Goal: Task Accomplishment & Management: Manage account settings

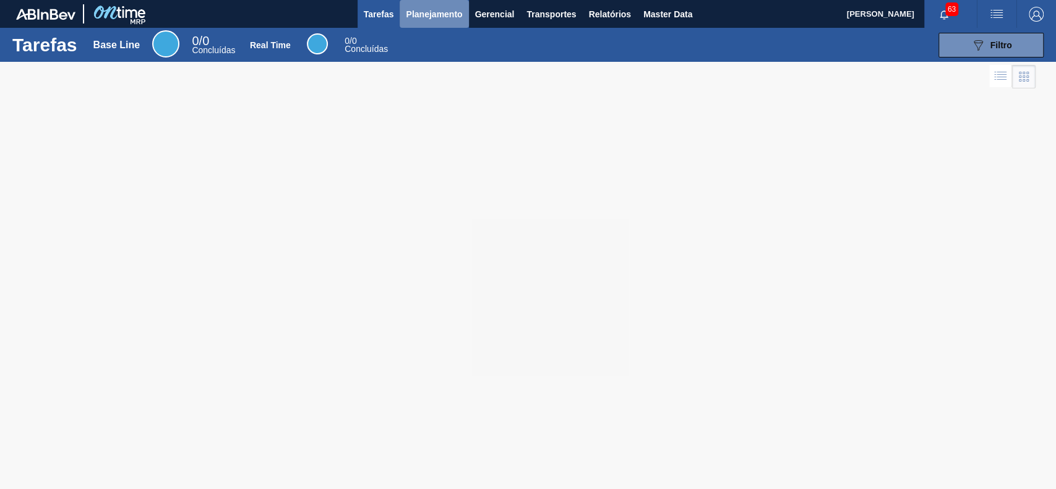
click at [420, 20] on span "Planejamento" at bounding box center [434, 14] width 56 height 15
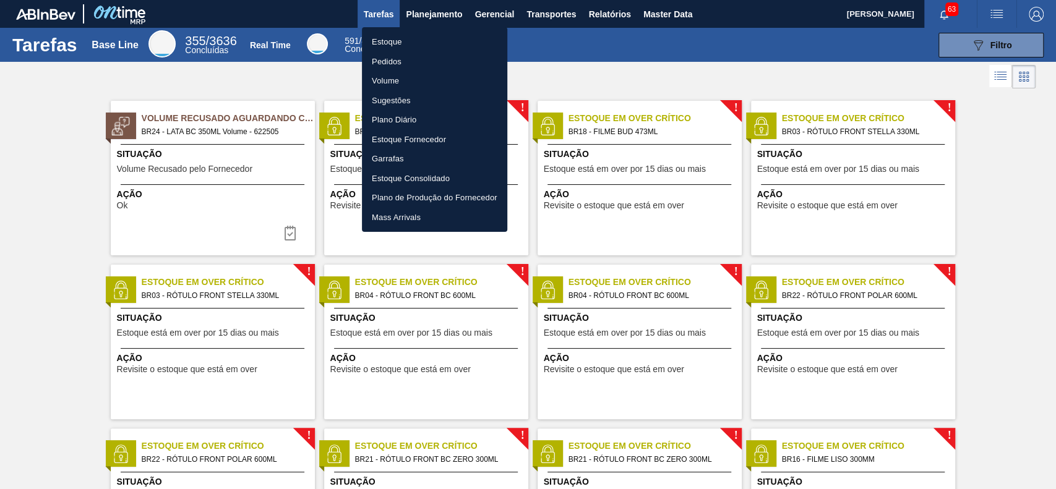
click at [406, 40] on li "Estoque" at bounding box center [434, 42] width 145 height 20
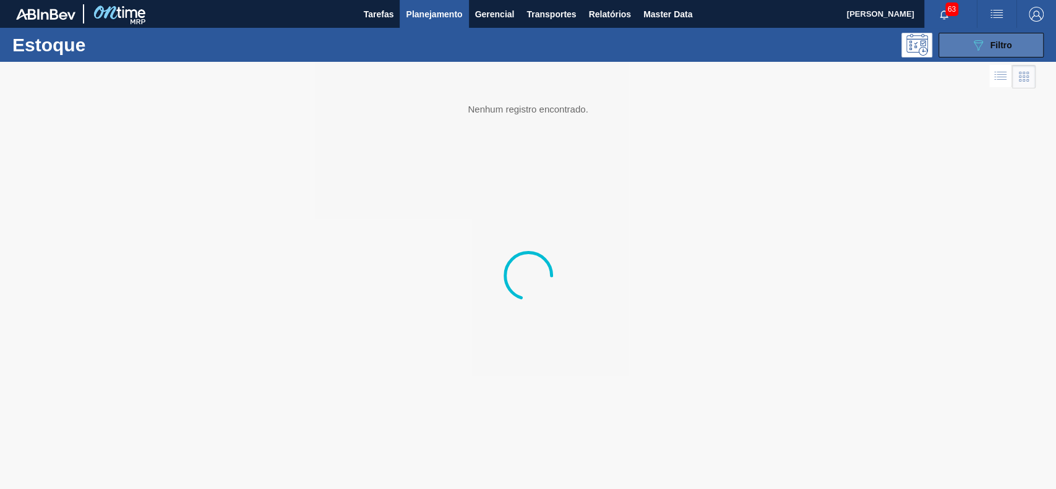
click at [953, 38] on button "089F7B8B-B2A5-4AFE-B5C0-19BA573D28AC Filtro" at bounding box center [991, 45] width 105 height 25
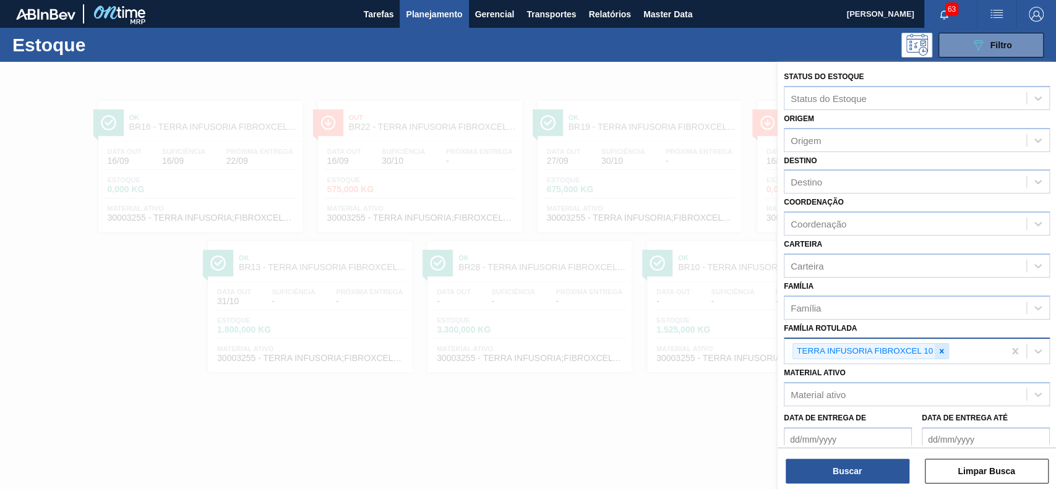
click at [942, 351] on icon at bounding box center [942, 351] width 4 height 4
click at [935, 346] on div at bounding box center [942, 351] width 14 height 15
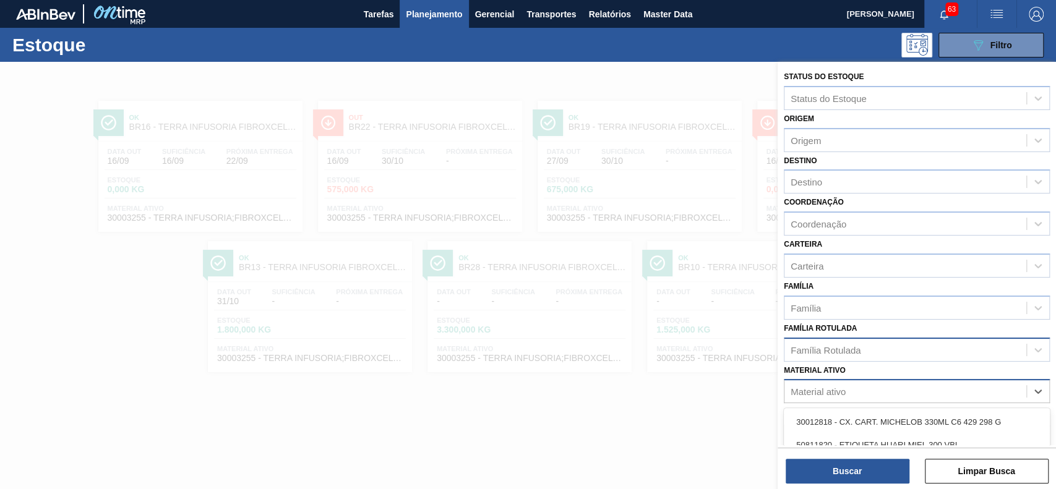
click at [931, 390] on div "Material ativo" at bounding box center [906, 392] width 242 height 18
paste ativo "30003637"
type ativo "30003637"
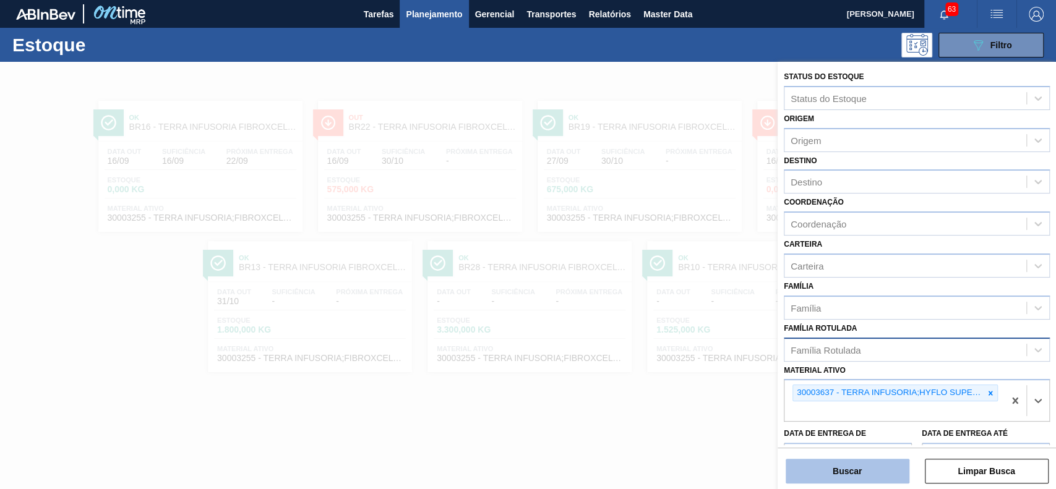
click at [890, 466] on button "Buscar" at bounding box center [848, 471] width 124 height 25
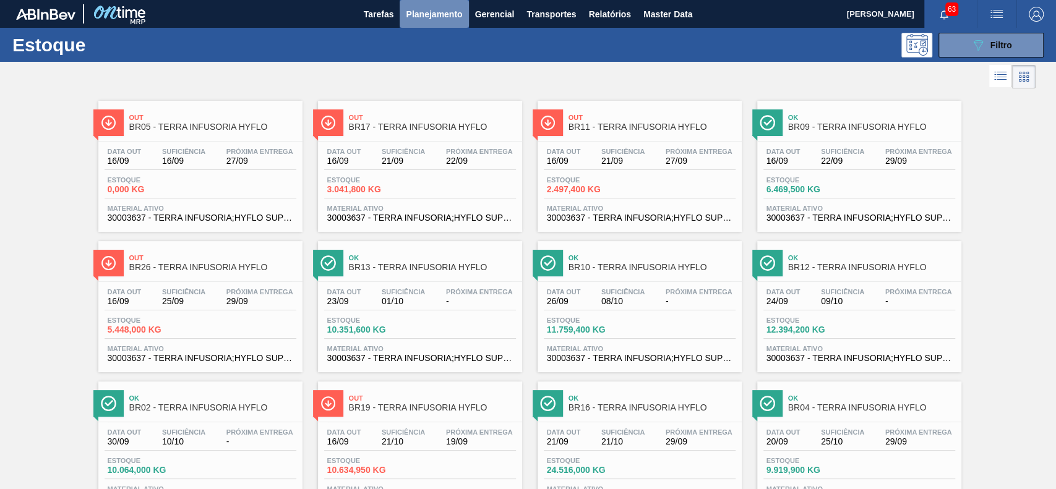
click at [445, 22] on button "Planejamento" at bounding box center [434, 14] width 69 height 28
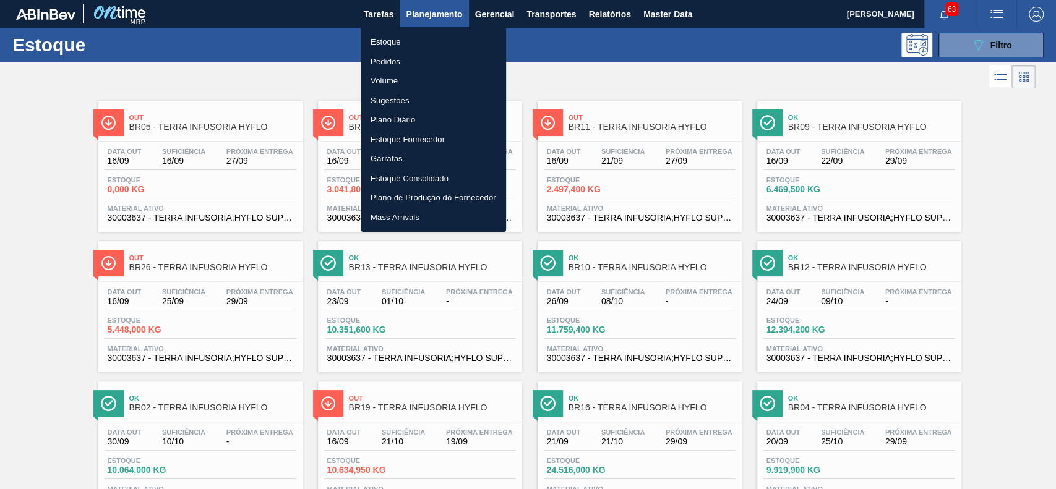
click at [410, 58] on li "Pedidos" at bounding box center [433, 62] width 145 height 20
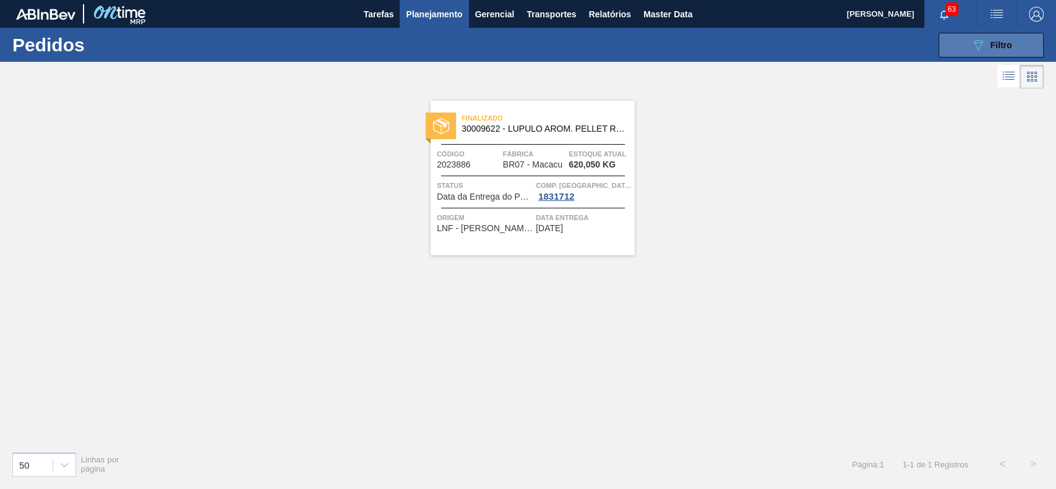
click at [979, 51] on icon "089F7B8B-B2A5-4AFE-B5C0-19BA573D28AC" at bounding box center [978, 45] width 15 height 15
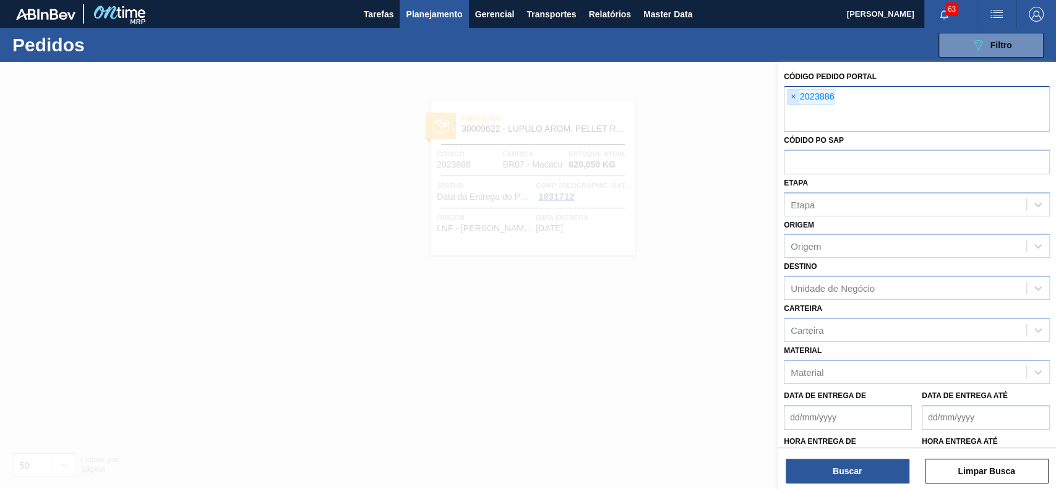
click at [794, 95] on span "×" at bounding box center [794, 97] width 12 height 15
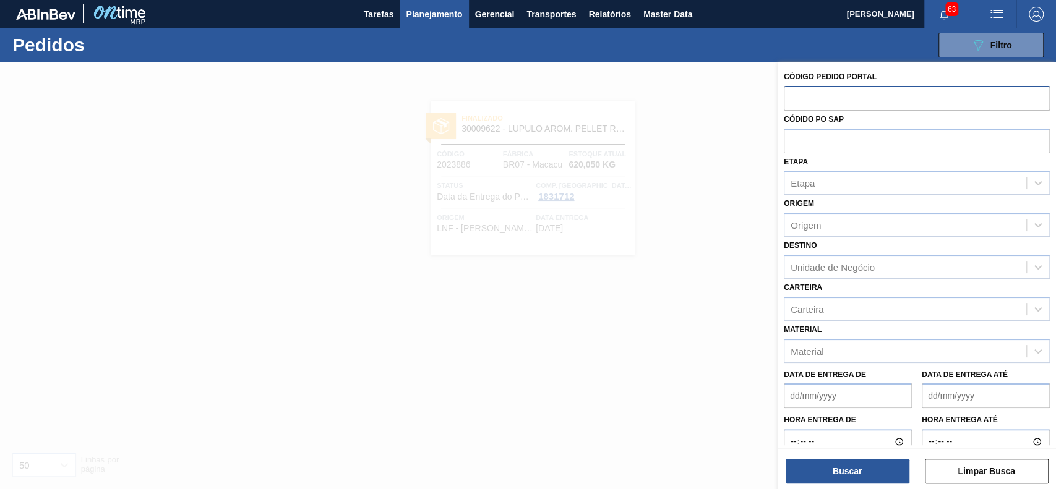
paste input "1992661"
type input "1992661"
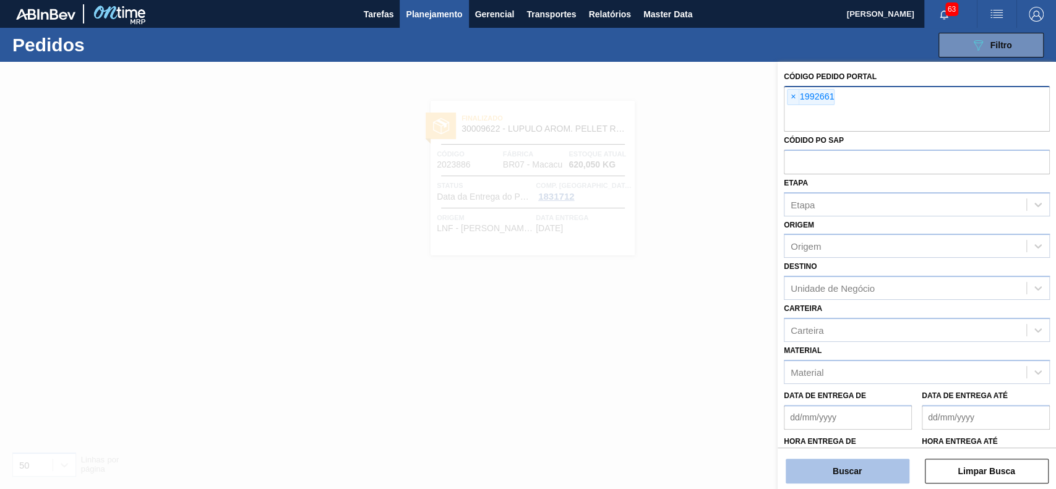
click at [809, 468] on button "Buscar" at bounding box center [848, 471] width 124 height 25
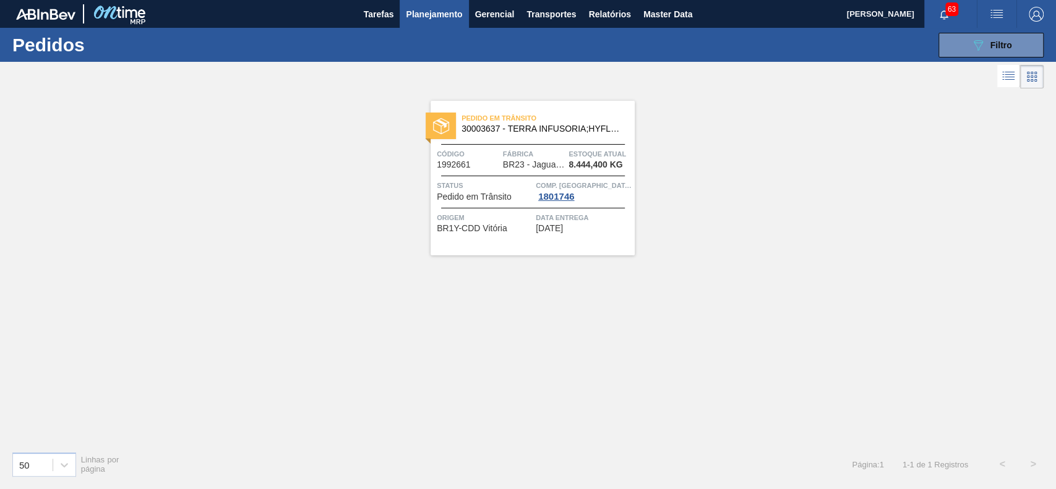
click at [1005, 77] on icon at bounding box center [1008, 76] width 15 height 15
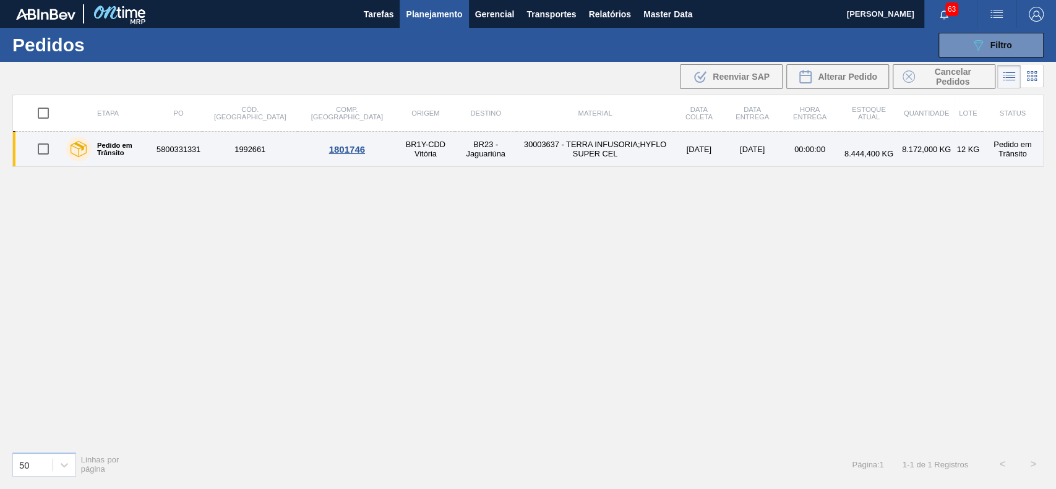
click at [43, 151] on input "checkbox" at bounding box center [43, 149] width 26 height 26
checkbox input "true"
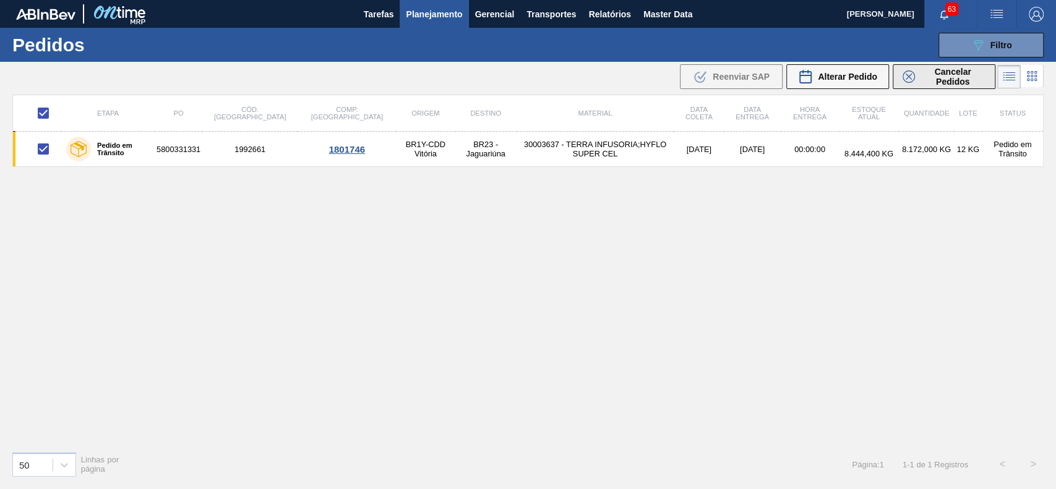
click at [916, 82] on div "Cancelar Pedidos" at bounding box center [944, 77] width 83 height 20
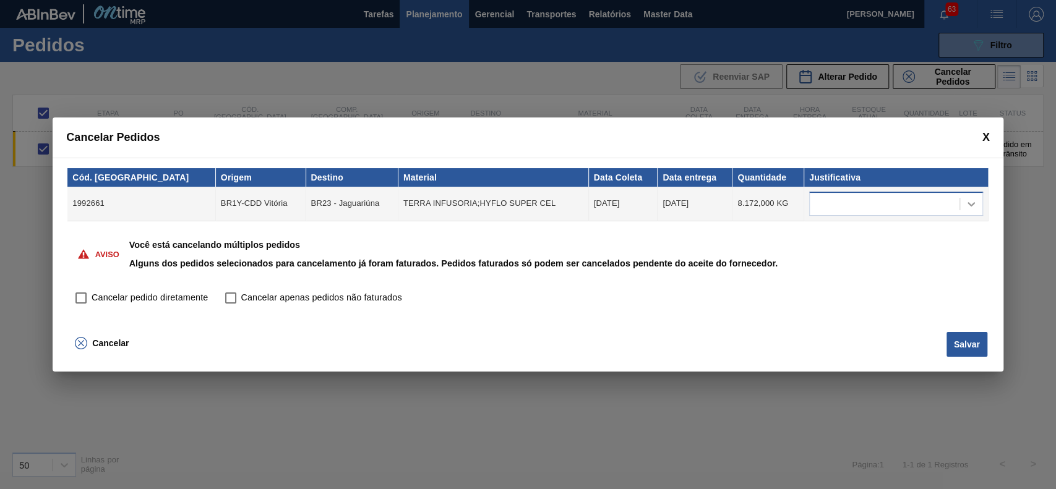
click at [965, 202] on icon at bounding box center [971, 204] width 12 height 12
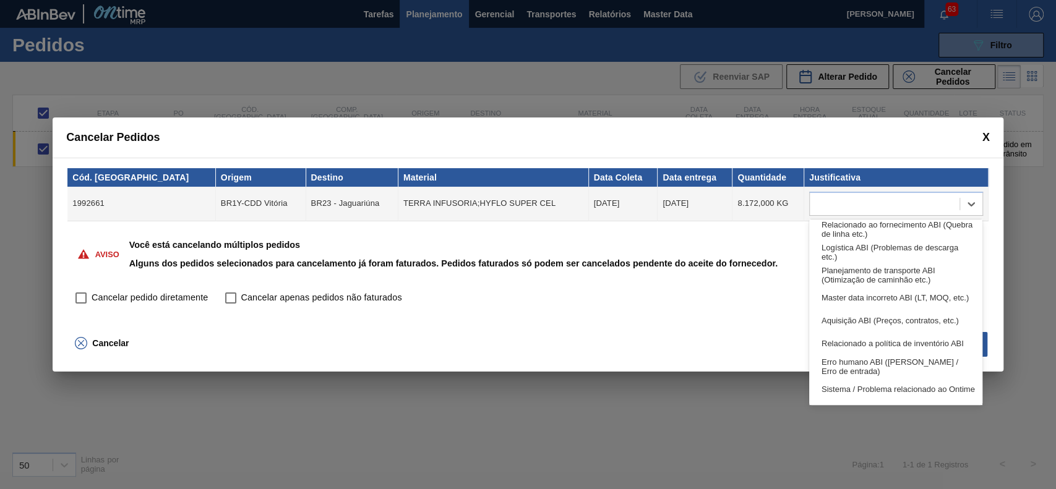
scroll to position [231, 0]
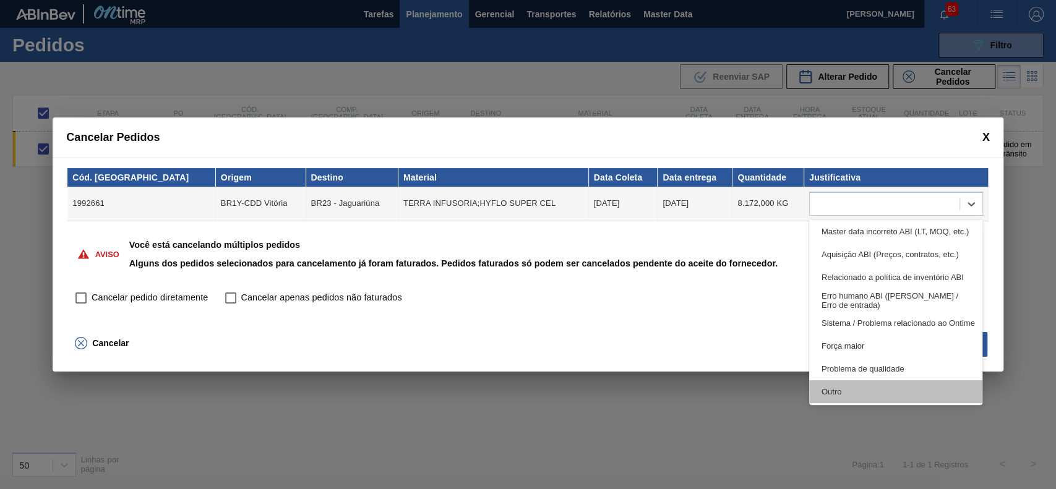
click at [897, 392] on div "Outro" at bounding box center [896, 391] width 174 height 23
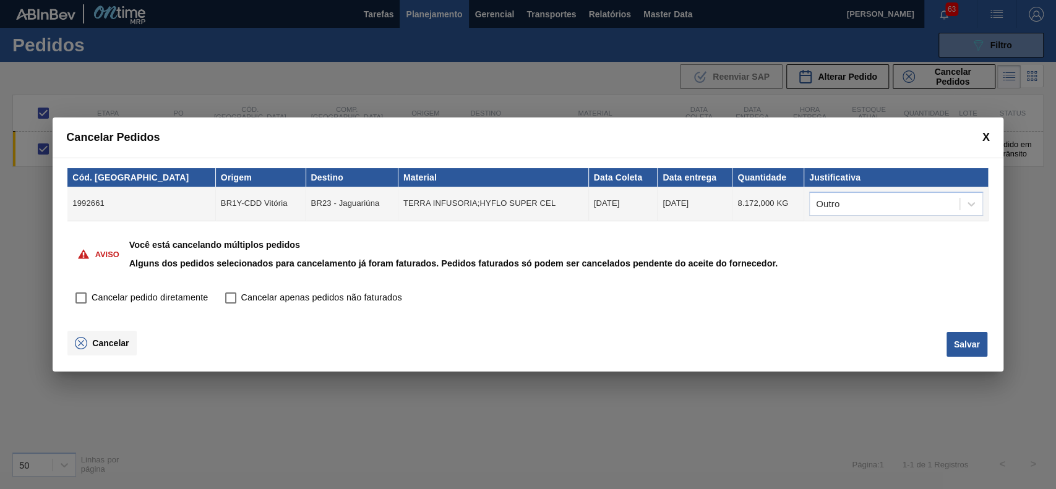
click at [98, 343] on span "Cancelar" at bounding box center [110, 343] width 37 height 10
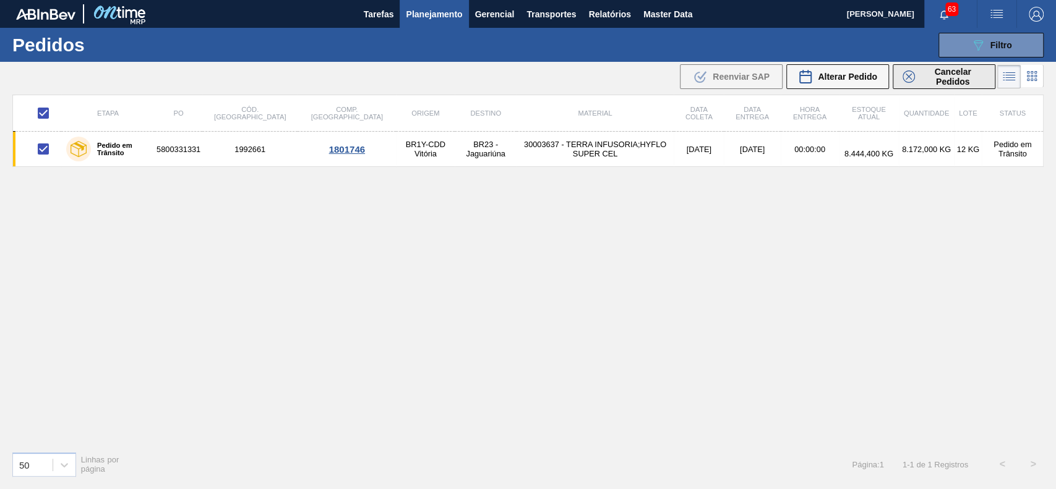
click at [950, 79] on span "Cancelar Pedidos" at bounding box center [953, 77] width 66 height 20
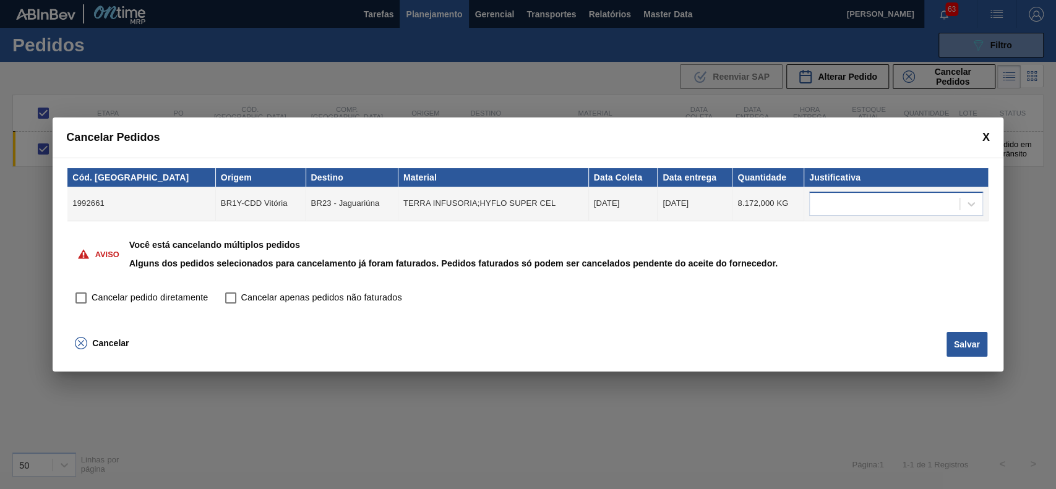
click at [845, 197] on div at bounding box center [885, 204] width 150 height 18
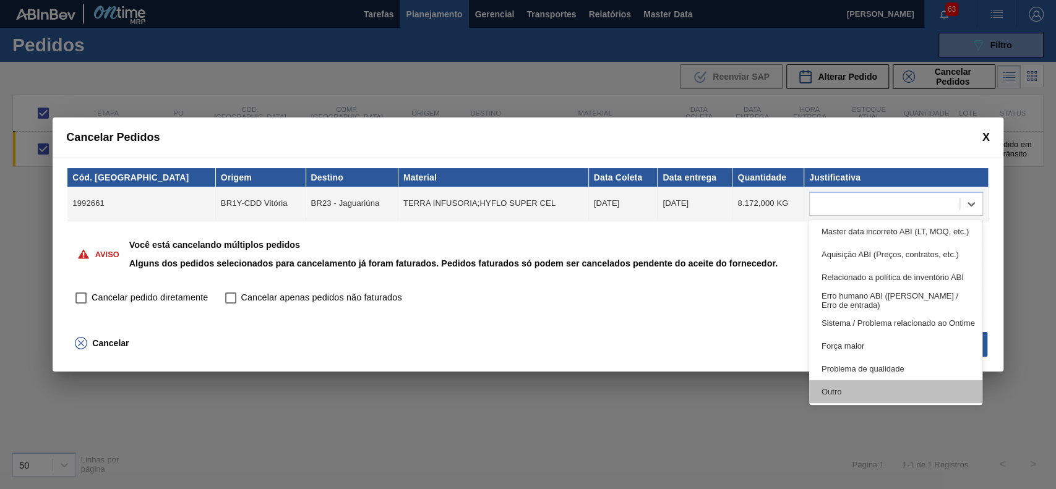
click at [846, 392] on div "Outro" at bounding box center [896, 391] width 174 height 23
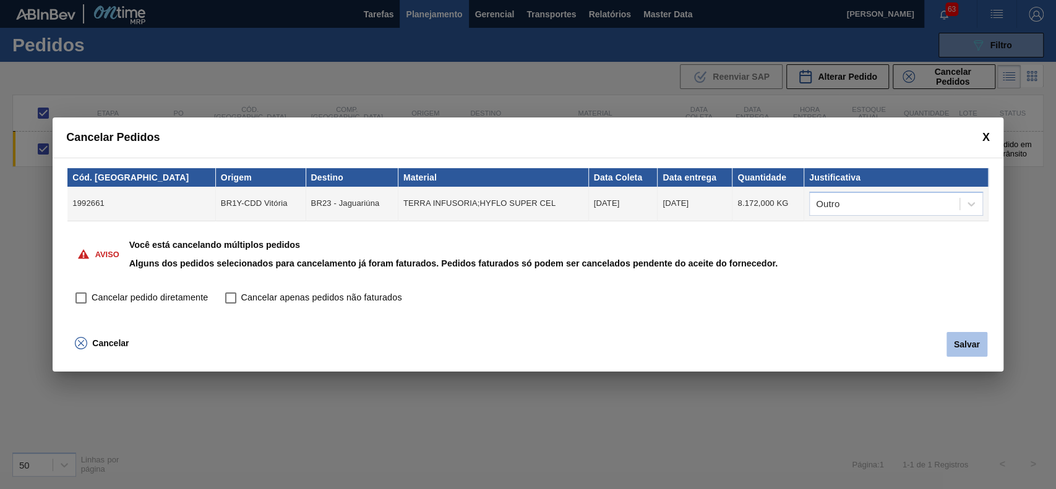
click at [970, 335] on button "Salvar" at bounding box center [967, 344] width 41 height 25
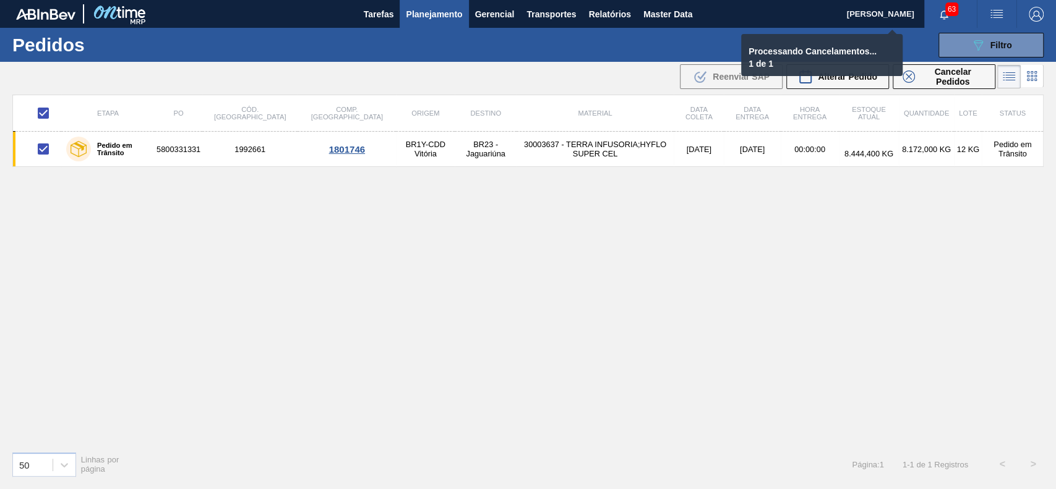
checkbox input "false"
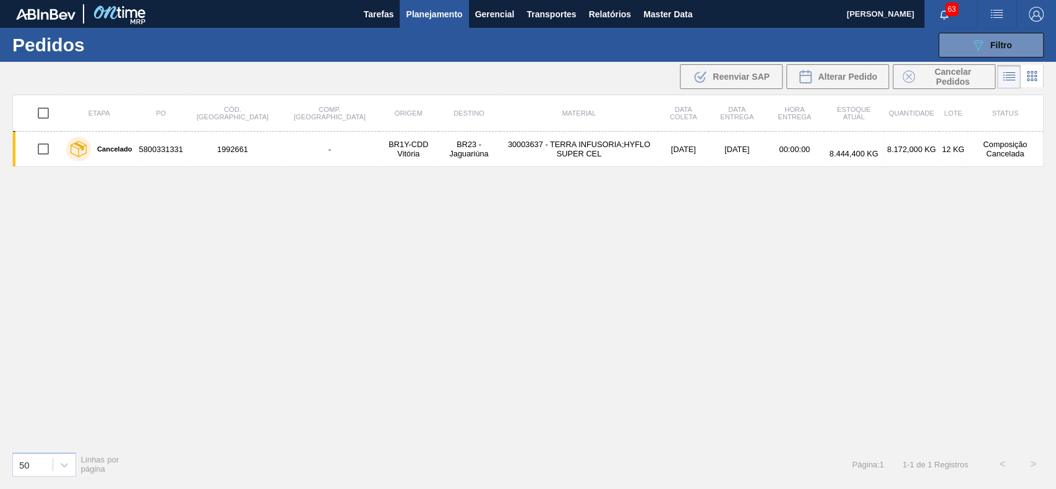
click at [436, 16] on span "Planejamento" at bounding box center [434, 14] width 56 height 15
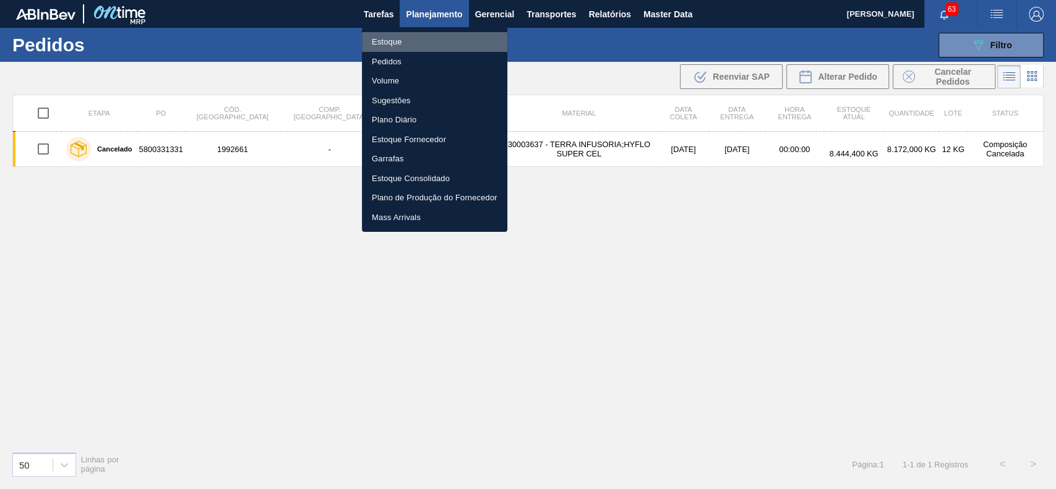
click at [395, 40] on li "Estoque" at bounding box center [434, 42] width 145 height 20
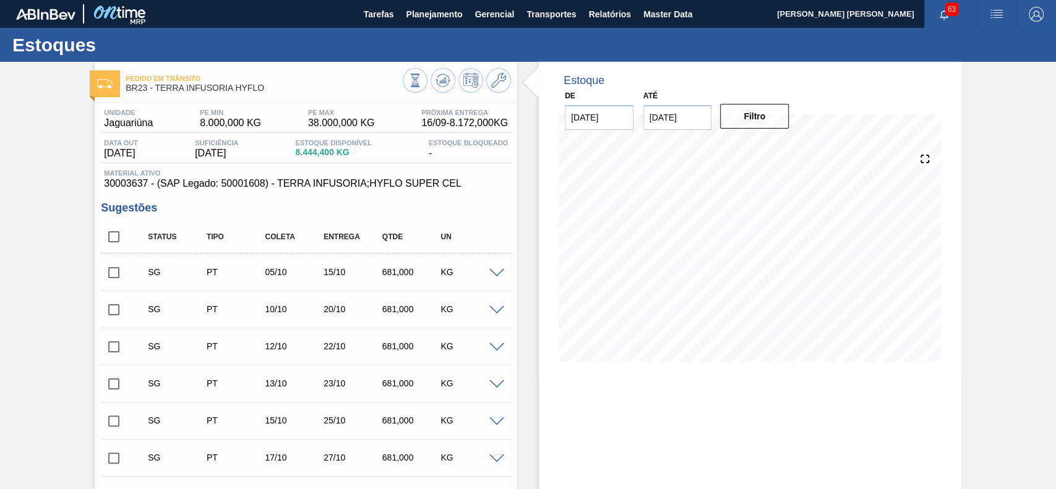
click at [121, 240] on input "checkbox" at bounding box center [114, 237] width 26 height 26
checkbox input "true"
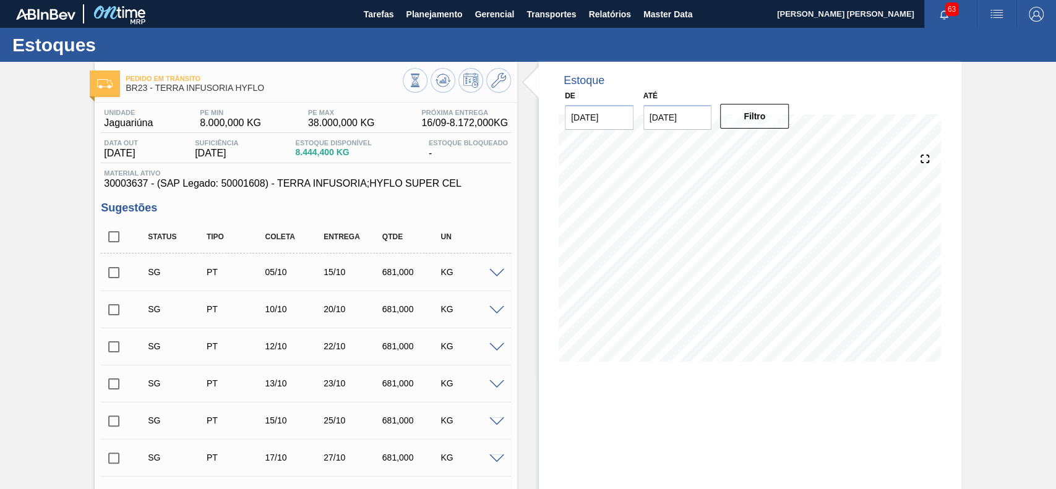
checkbox input "true"
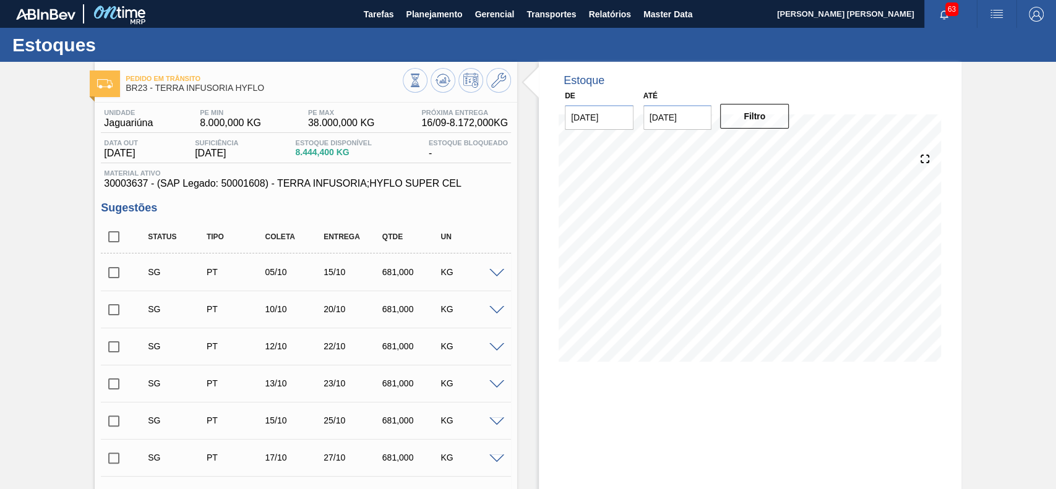
checkbox input "true"
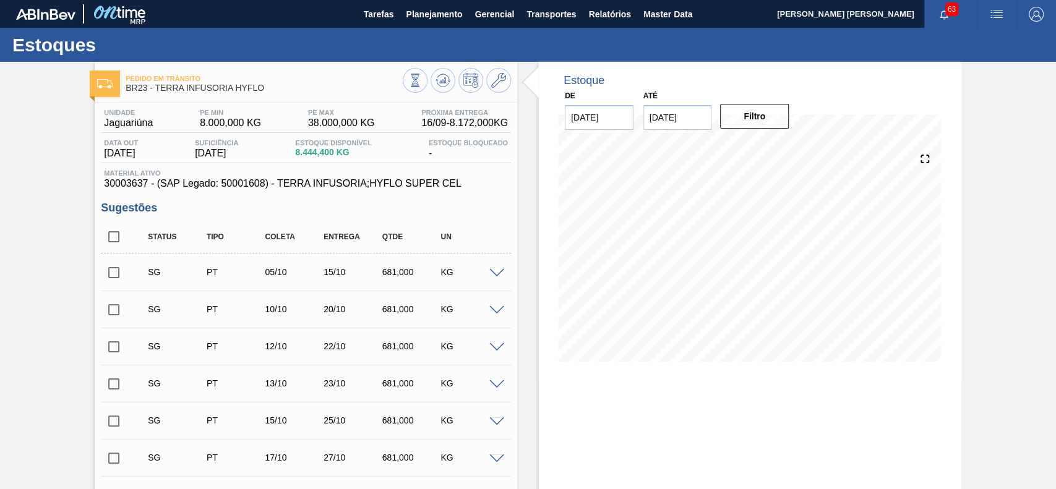
checkbox input "true"
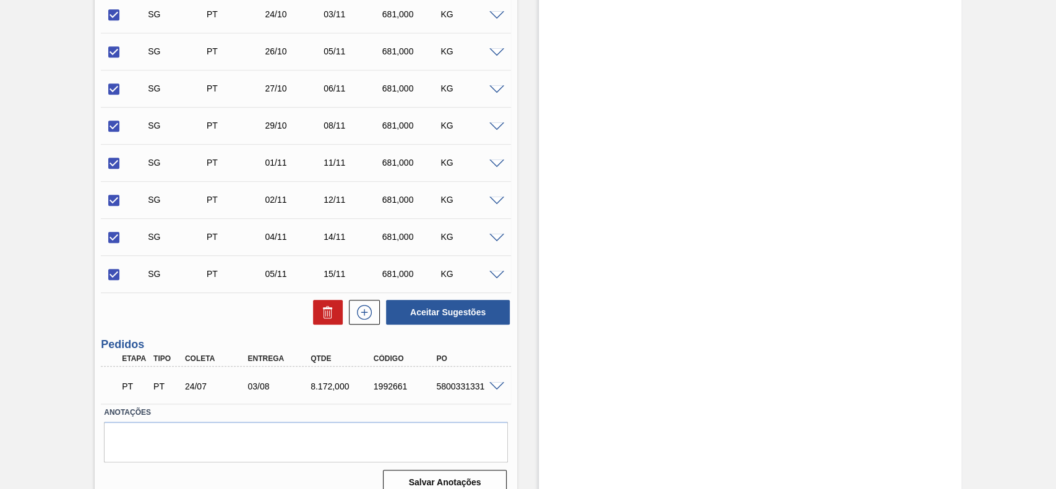
scroll to position [571, 0]
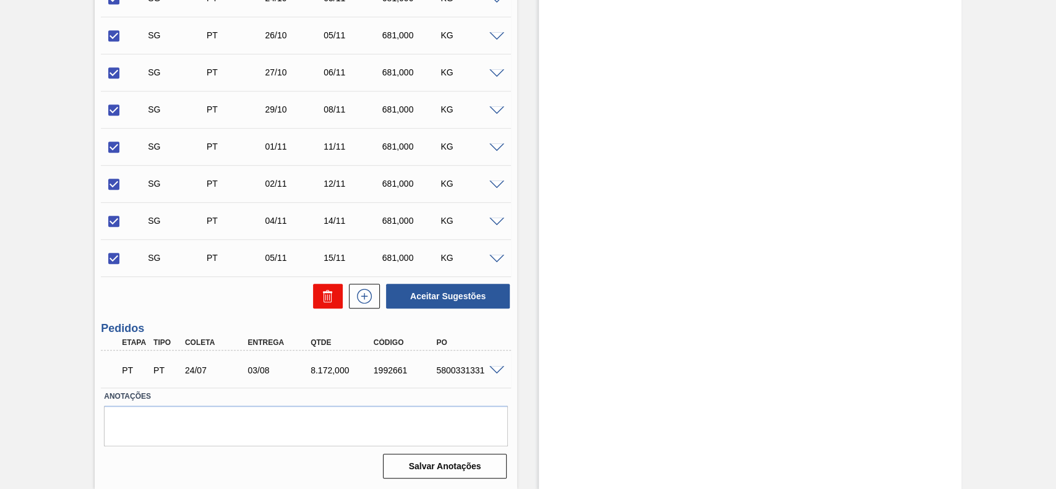
click at [327, 299] on icon at bounding box center [327, 297] width 1 height 6
checkbox input "false"
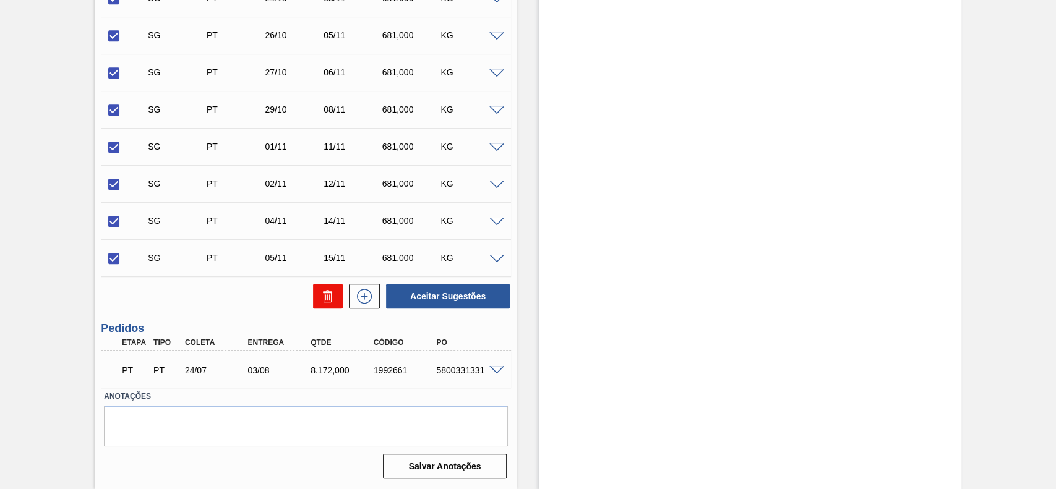
checkbox input "false"
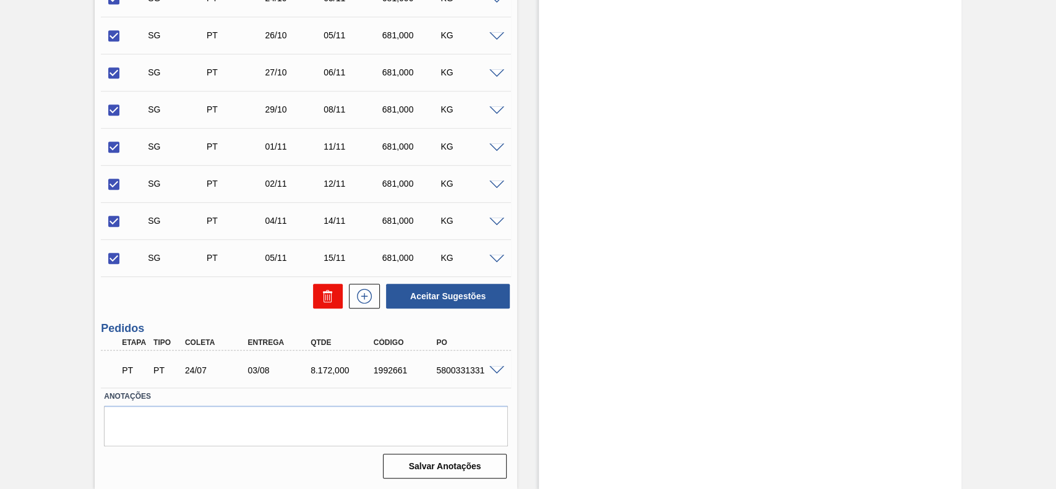
checkbox input "false"
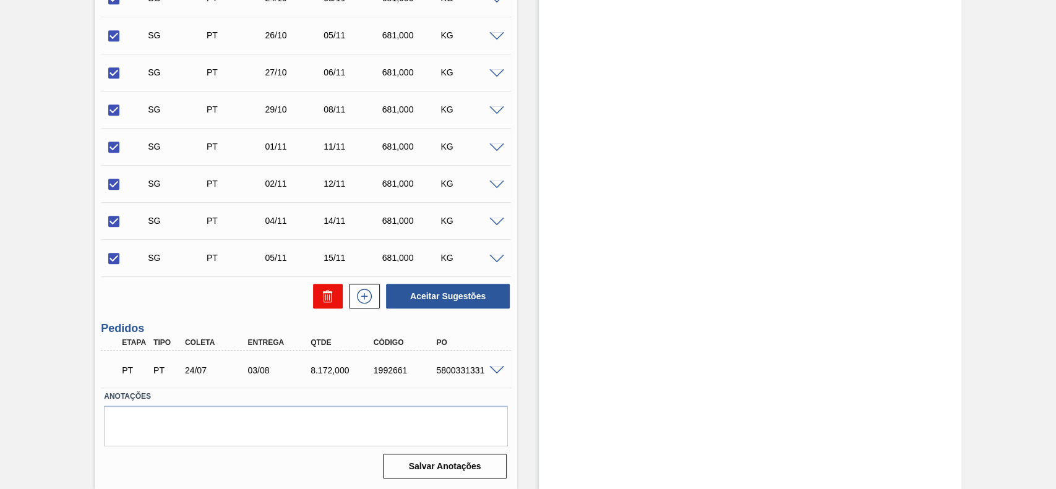
checkbox input "false"
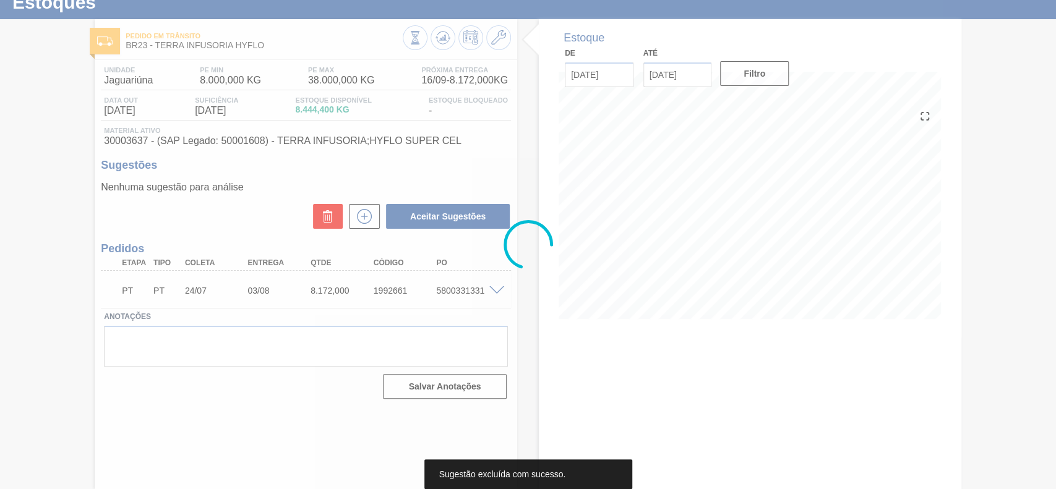
scroll to position [43, 0]
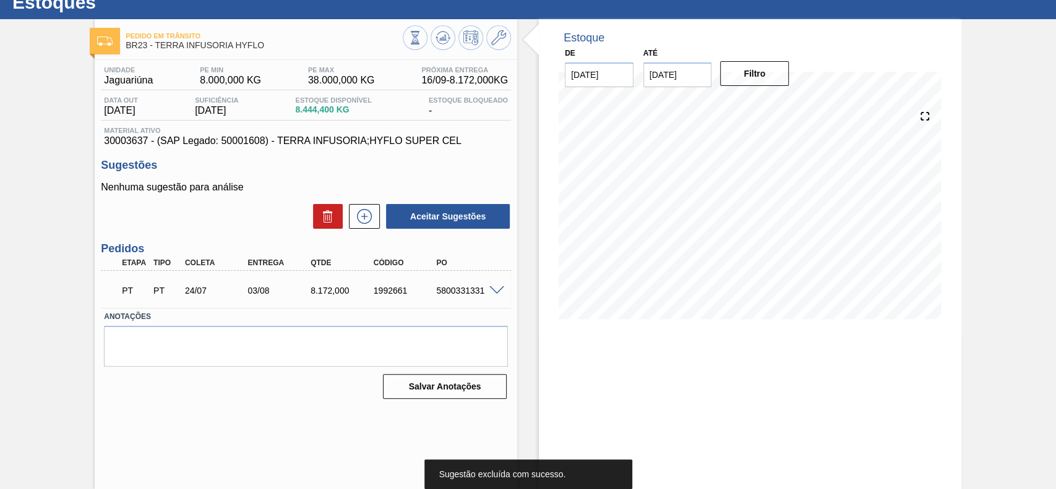
click at [497, 287] on span at bounding box center [496, 290] width 15 height 9
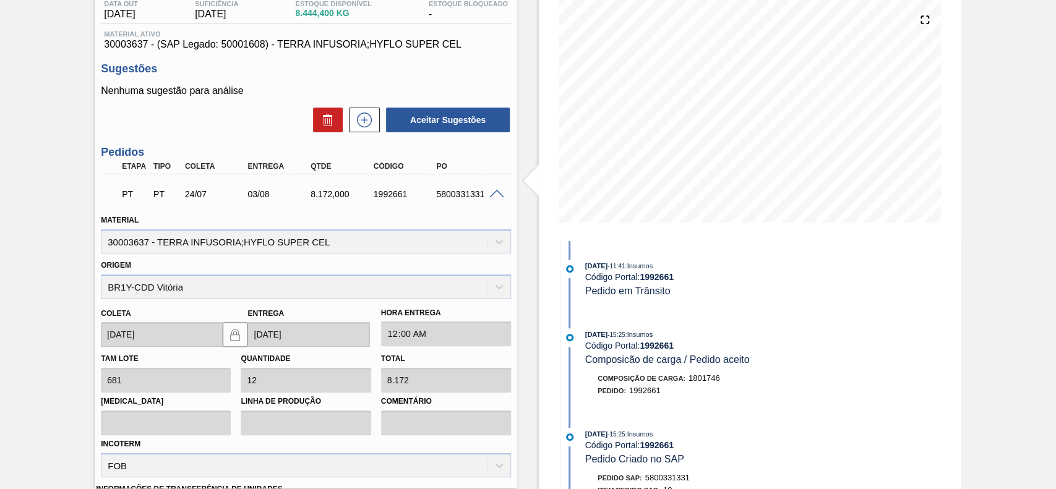
scroll to position [82, 0]
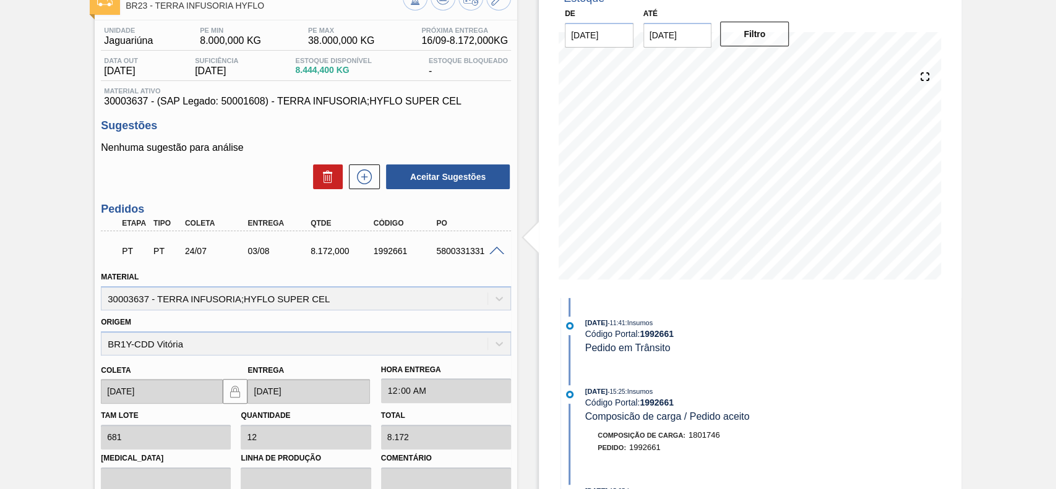
click at [497, 254] on span at bounding box center [496, 251] width 15 height 9
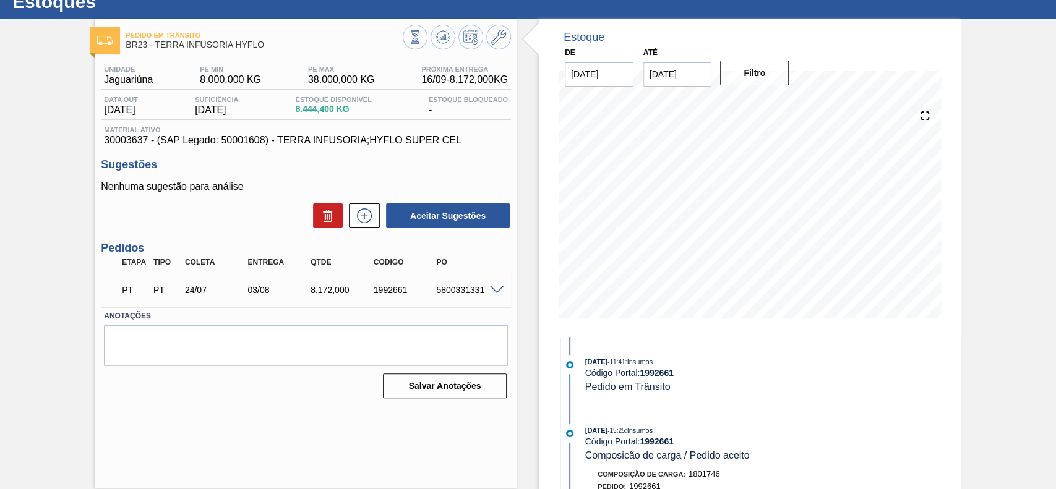
scroll to position [43, 0]
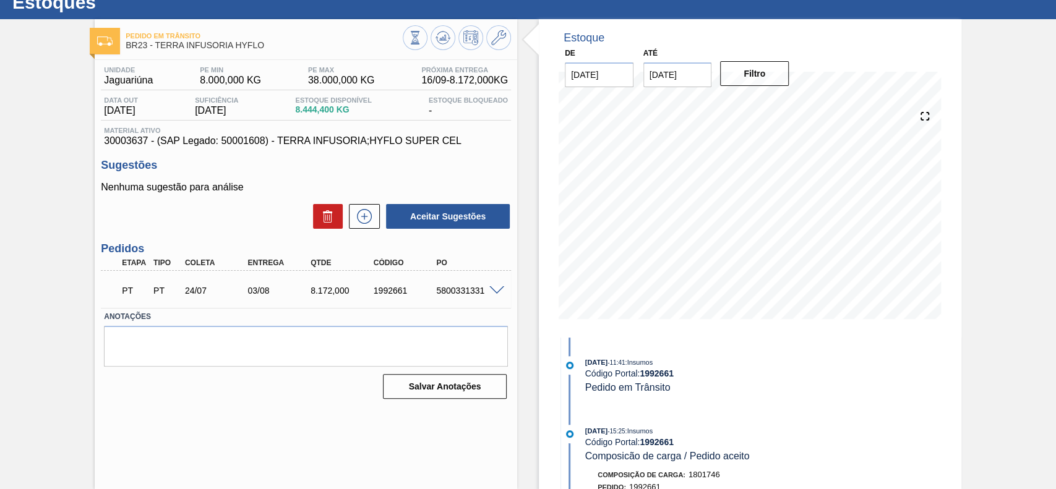
click at [390, 295] on div "1992661" at bounding box center [406, 291] width 70 height 10
drag, startPoint x: 373, startPoint y: 291, endPoint x: 410, endPoint y: 291, distance: 36.5
click at [410, 291] on div "1992661" at bounding box center [406, 291] width 70 height 10
copy div "1992661"
drag, startPoint x: 147, startPoint y: 142, endPoint x: 98, endPoint y: 144, distance: 49.5
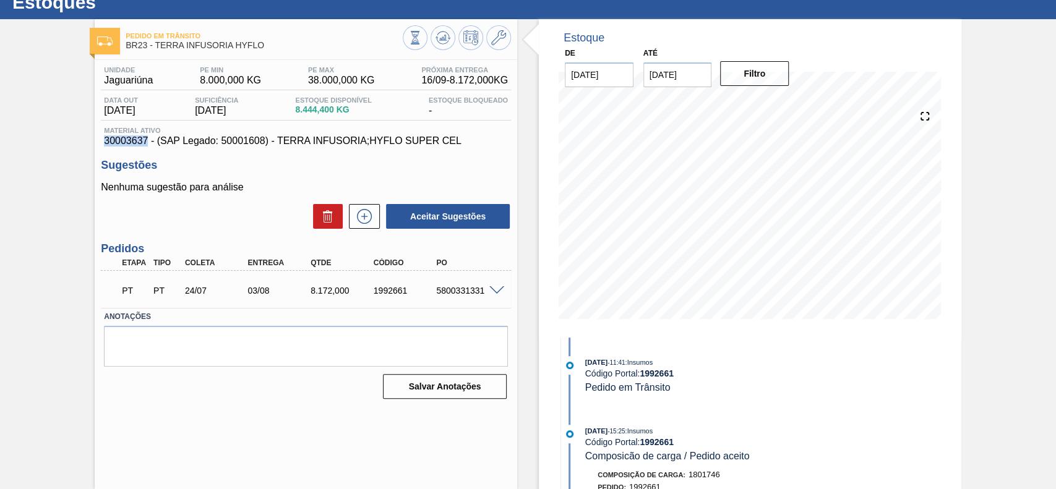
click at [98, 144] on div "Unidade Jaguariúna PE MIN 8.000,000 KG PE MAX 38.000,000 KG Próxima Entrega 16/…" at bounding box center [306, 231] width 423 height 343
copy span "30003637"
